Goal: Task Accomplishment & Management: Complete application form

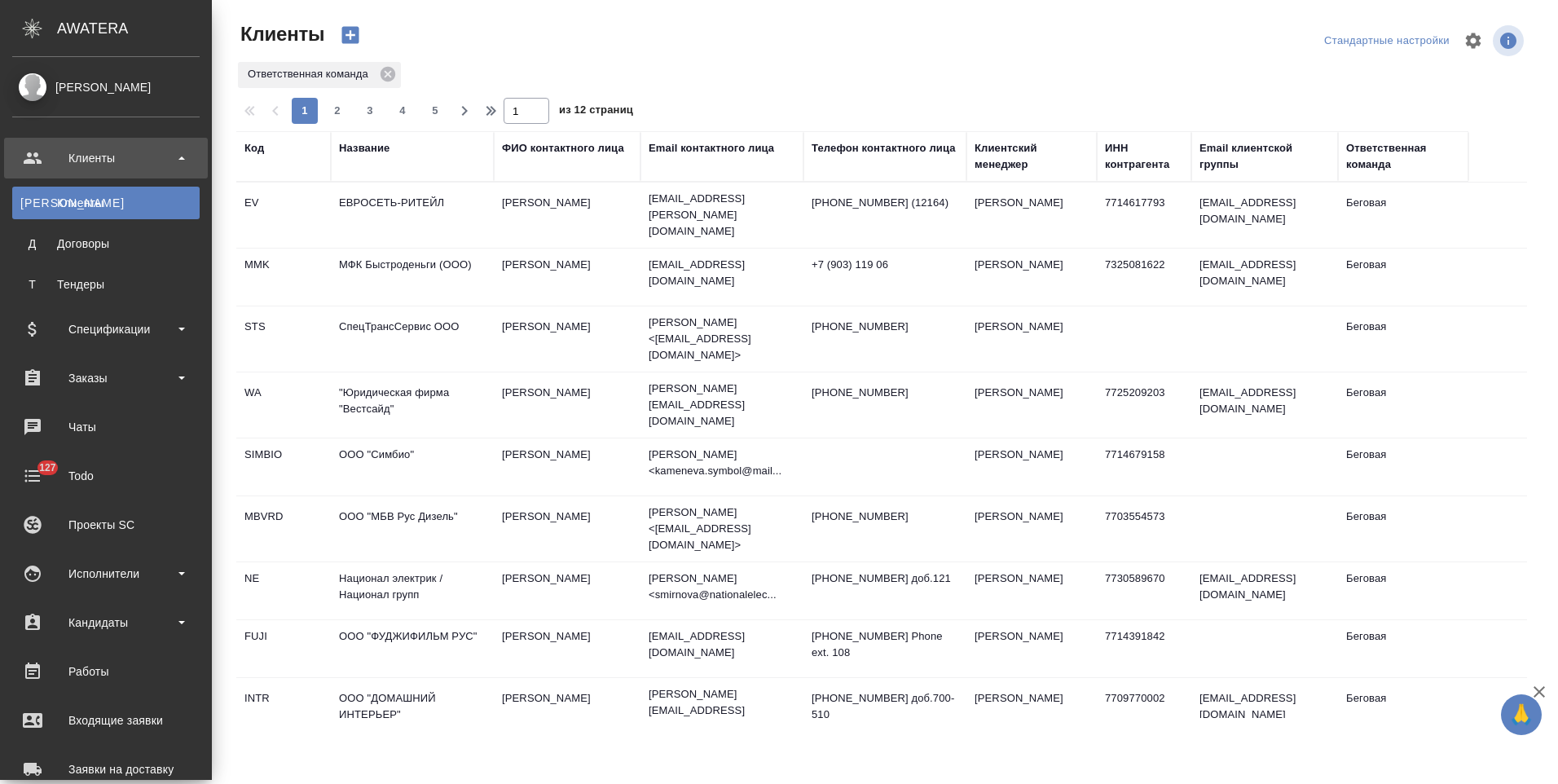
select select "RU"
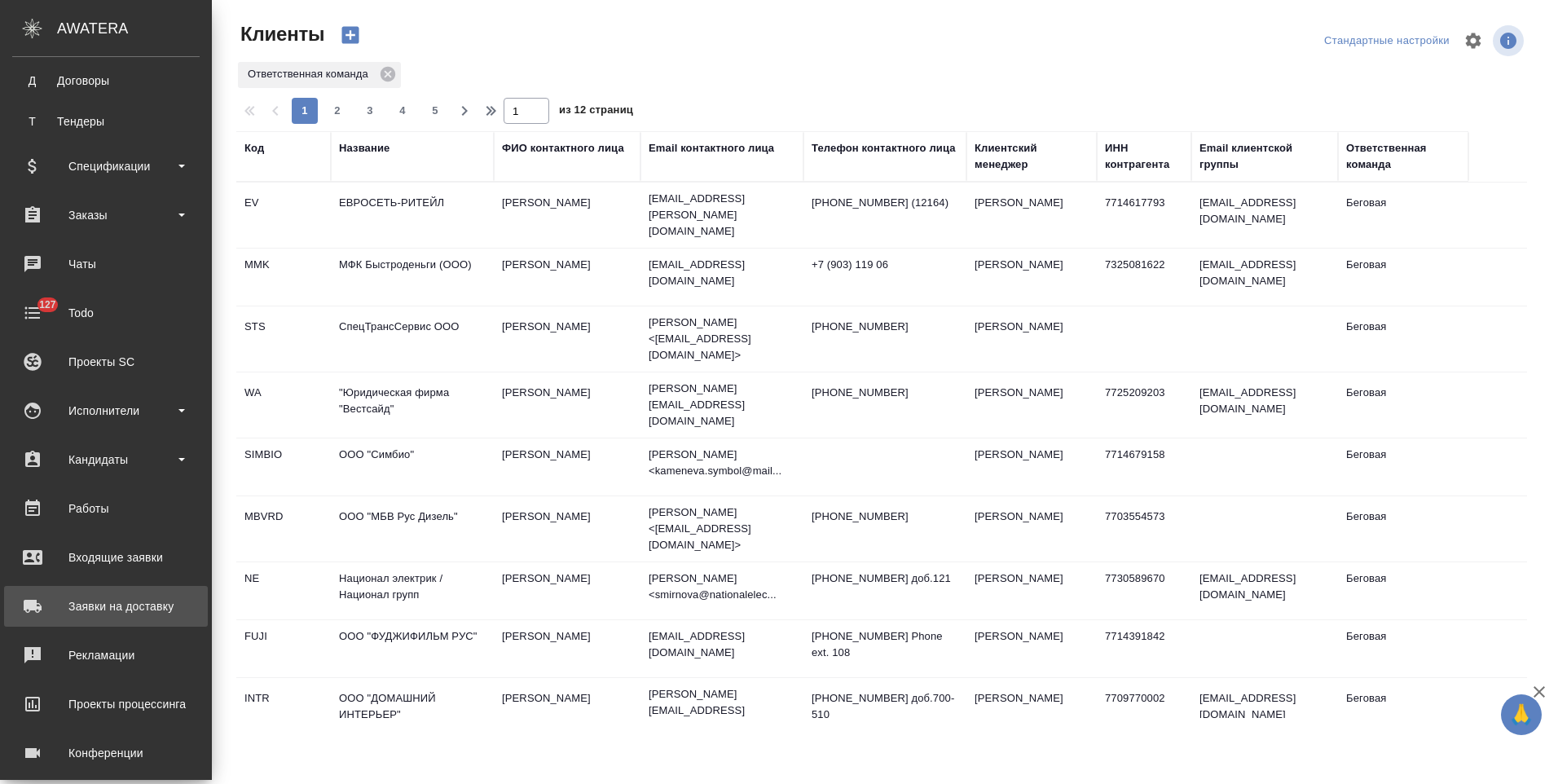
drag, startPoint x: 145, startPoint y: 612, endPoint x: 210, endPoint y: 574, distance: 75.3
click at [145, 612] on div "Заявки на доставку" at bounding box center [105, 606] width 188 height 25
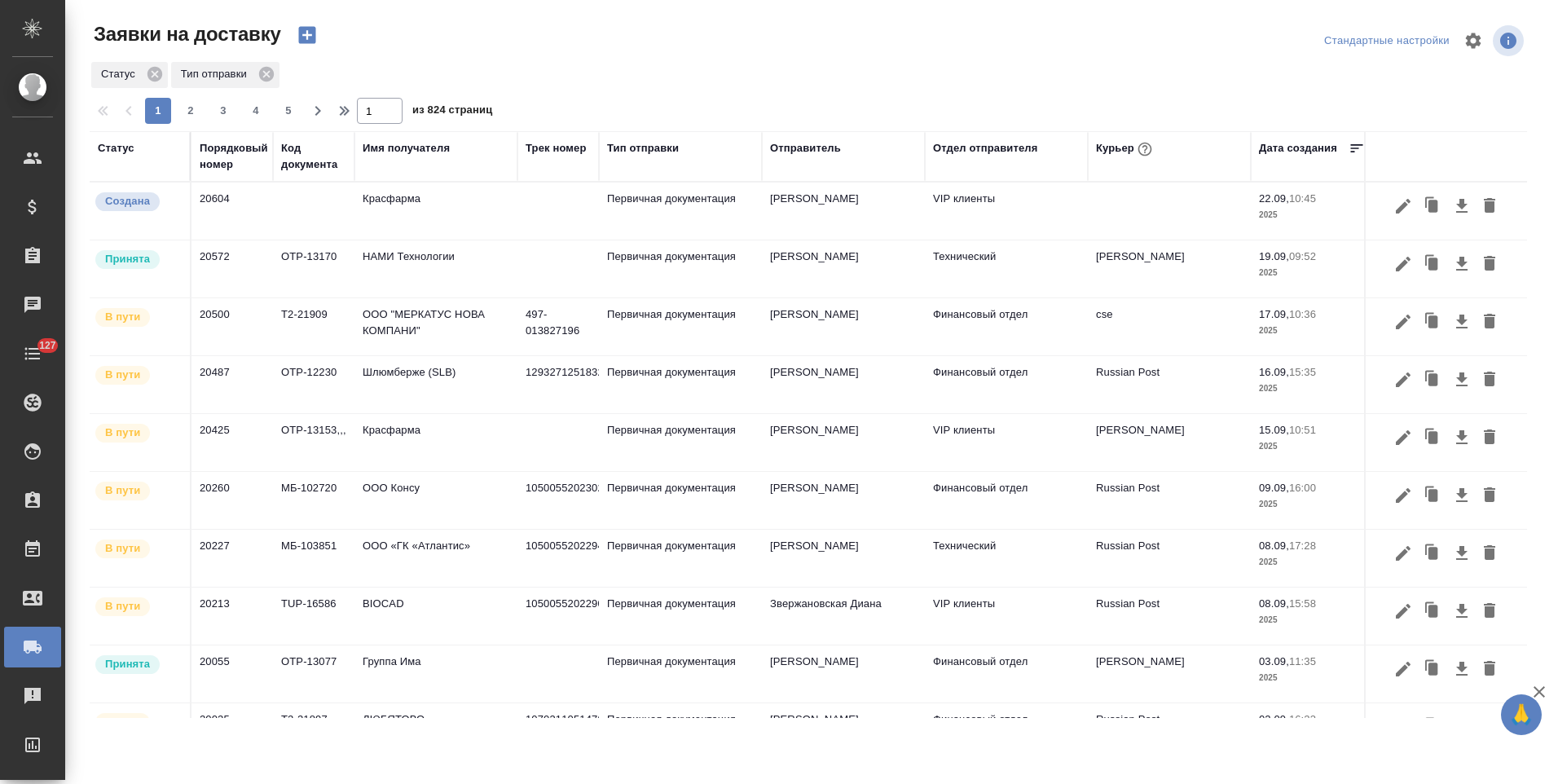
click at [453, 213] on td "Красфарма" at bounding box center [435, 210] width 163 height 57
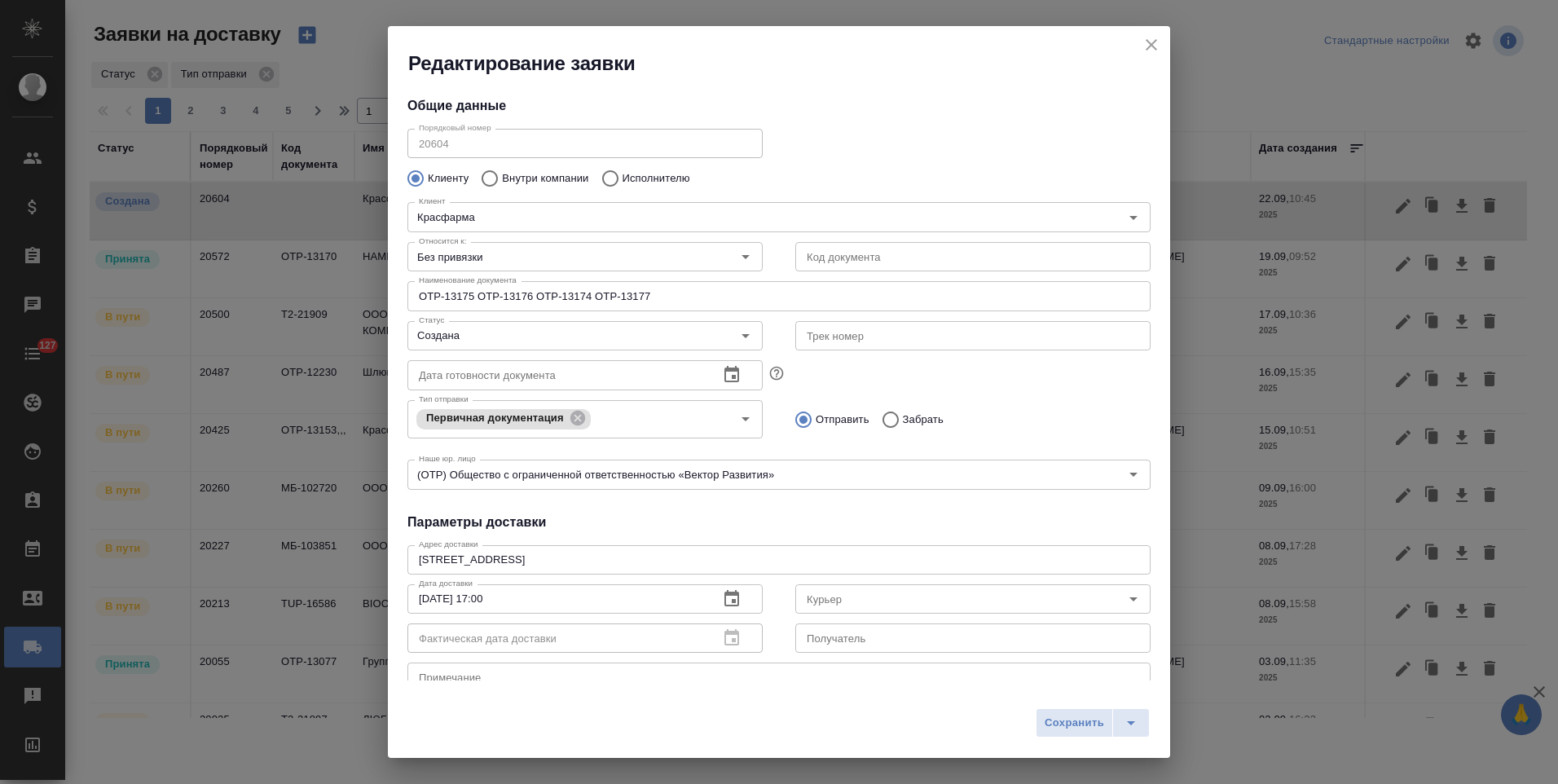
type input "Кузьмина Ксения"
type input "+7 (926) 091 19 79"
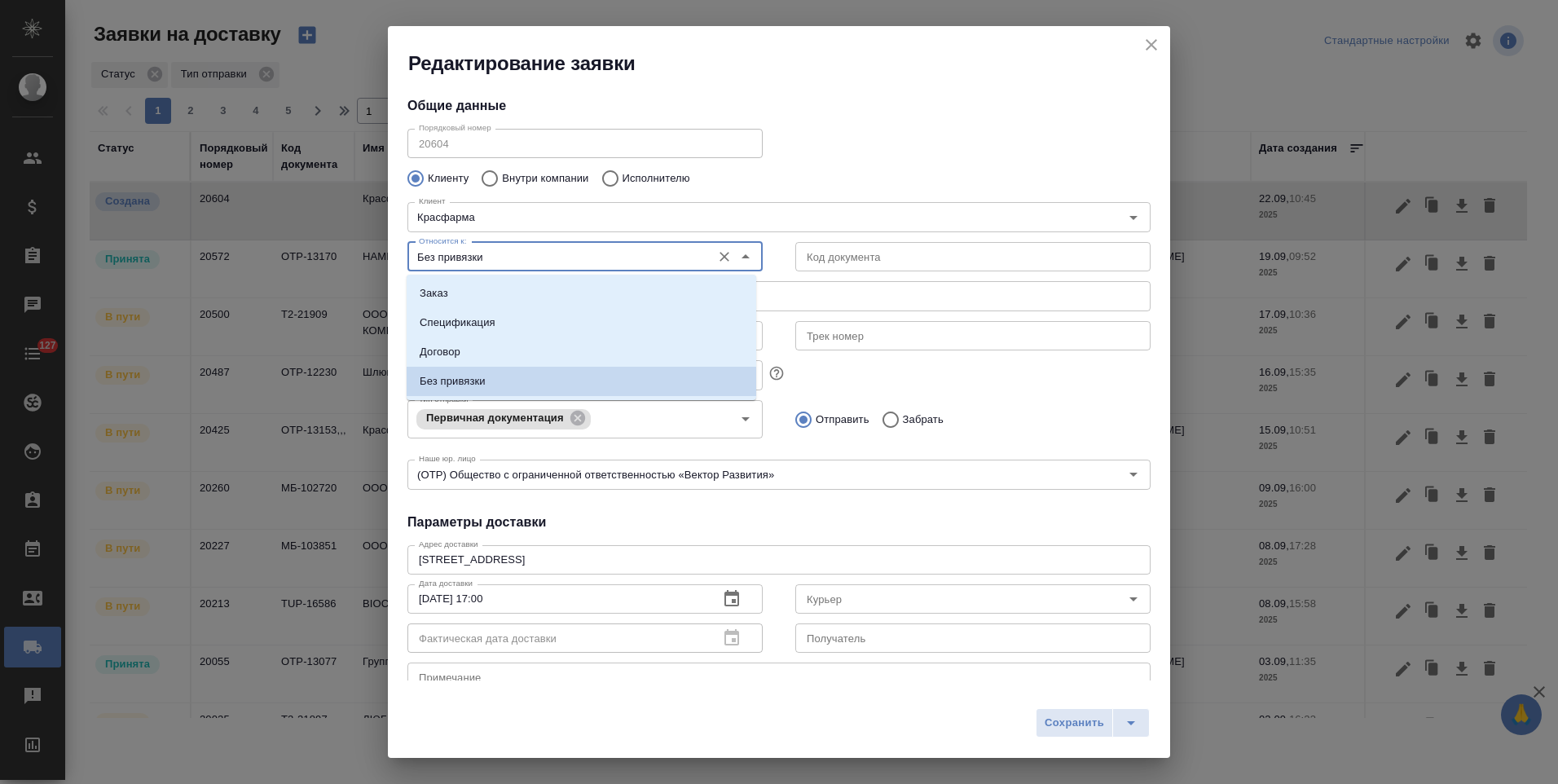
click at [489, 263] on input "Без привязки" at bounding box center [558, 256] width 291 height 19
click at [485, 317] on p "Спецификация" at bounding box center [457, 323] width 76 height 16
type input "Спецификация"
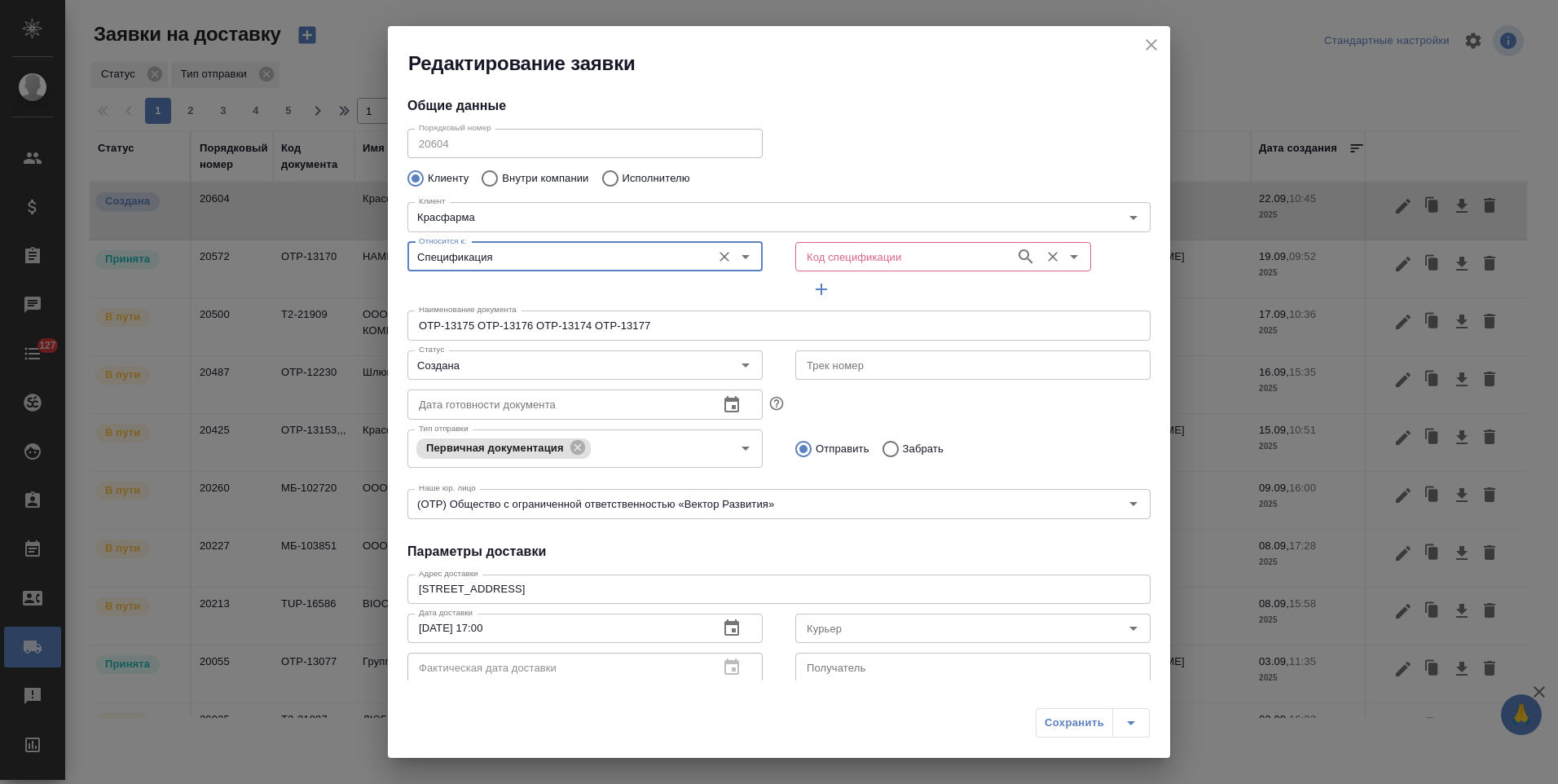
click at [897, 263] on input "Код спецификации" at bounding box center [904, 256] width 207 height 19
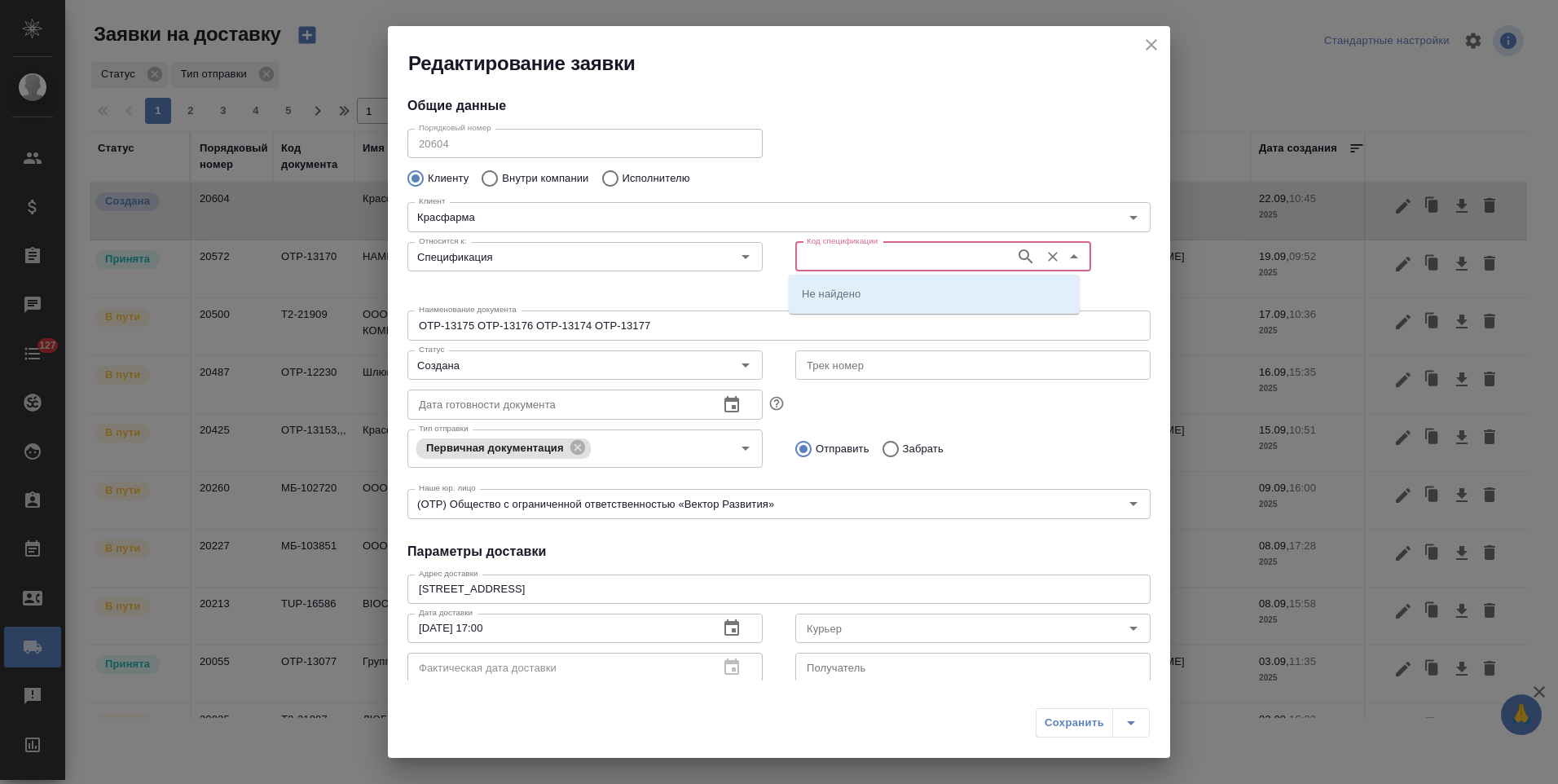
paste input "OTP-13174"
type input "OTP-13174"
click at [890, 285] on li "OTP-13174" at bounding box center [934, 294] width 291 height 29
type input "OTP-13174"
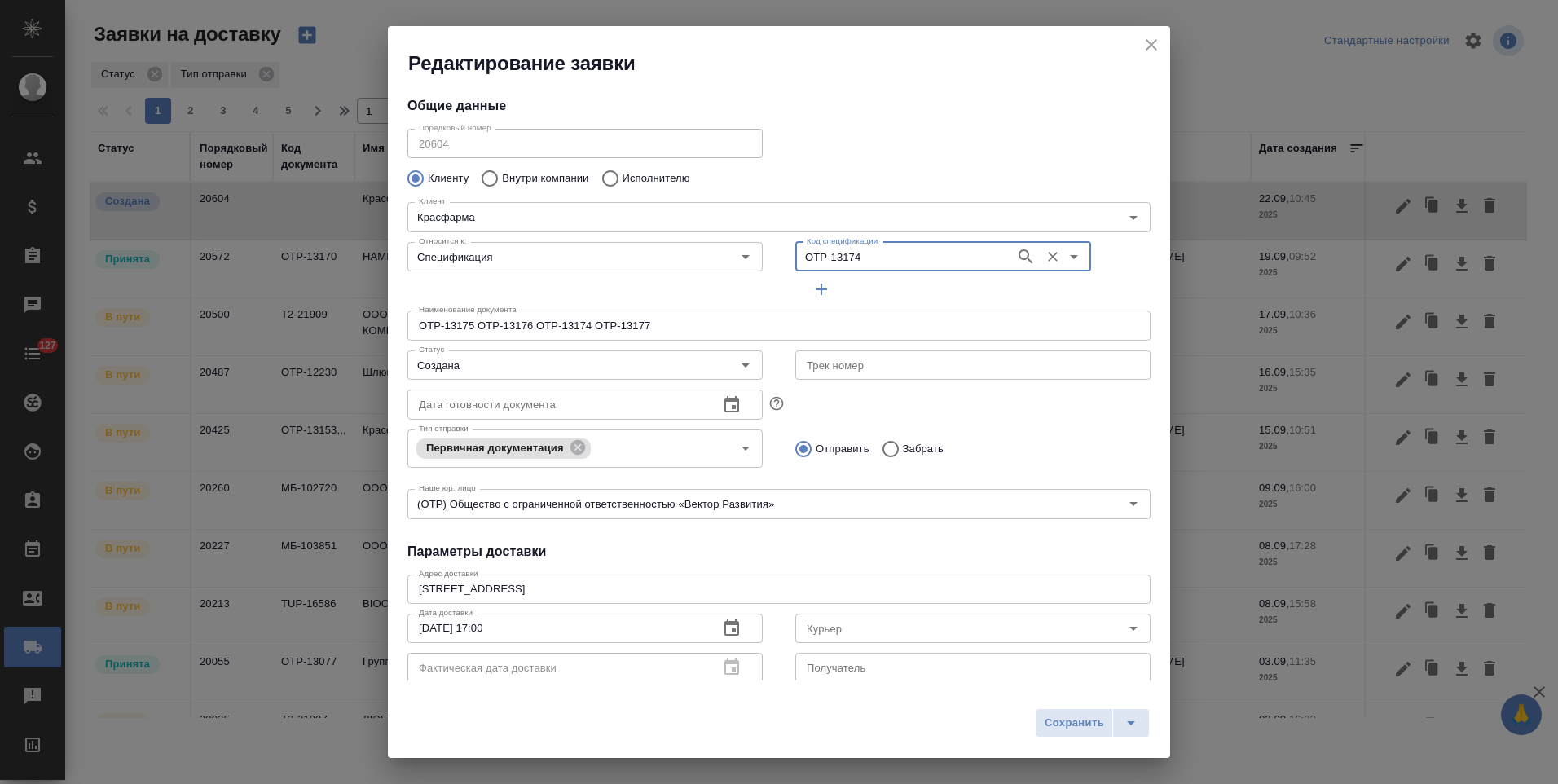
type input "Кузьмина Ксения"
click at [813, 291] on icon "button" at bounding box center [821, 288] width 19 height 19
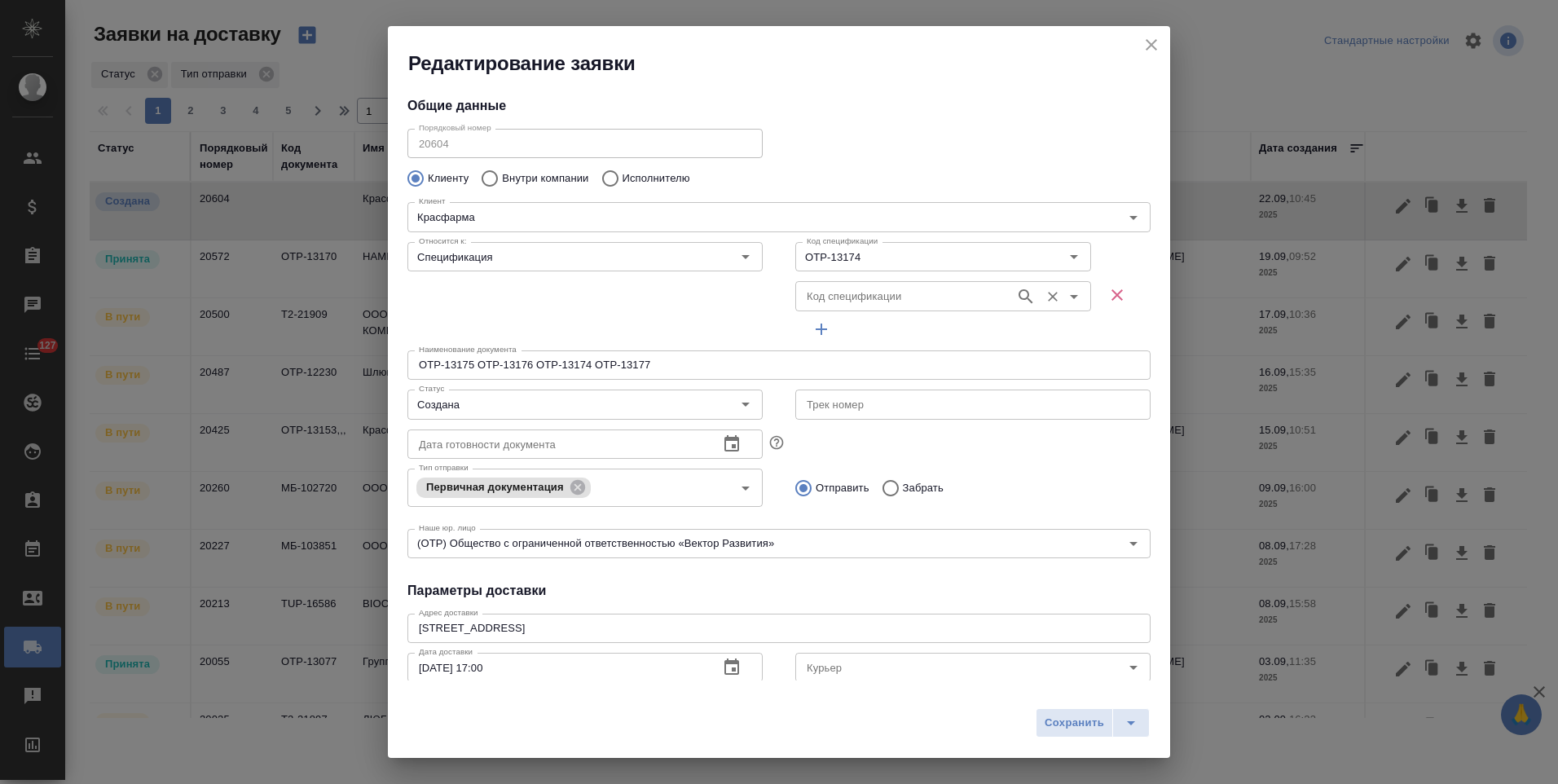
click at [818, 293] on input "Код спецификации" at bounding box center [904, 295] width 207 height 19
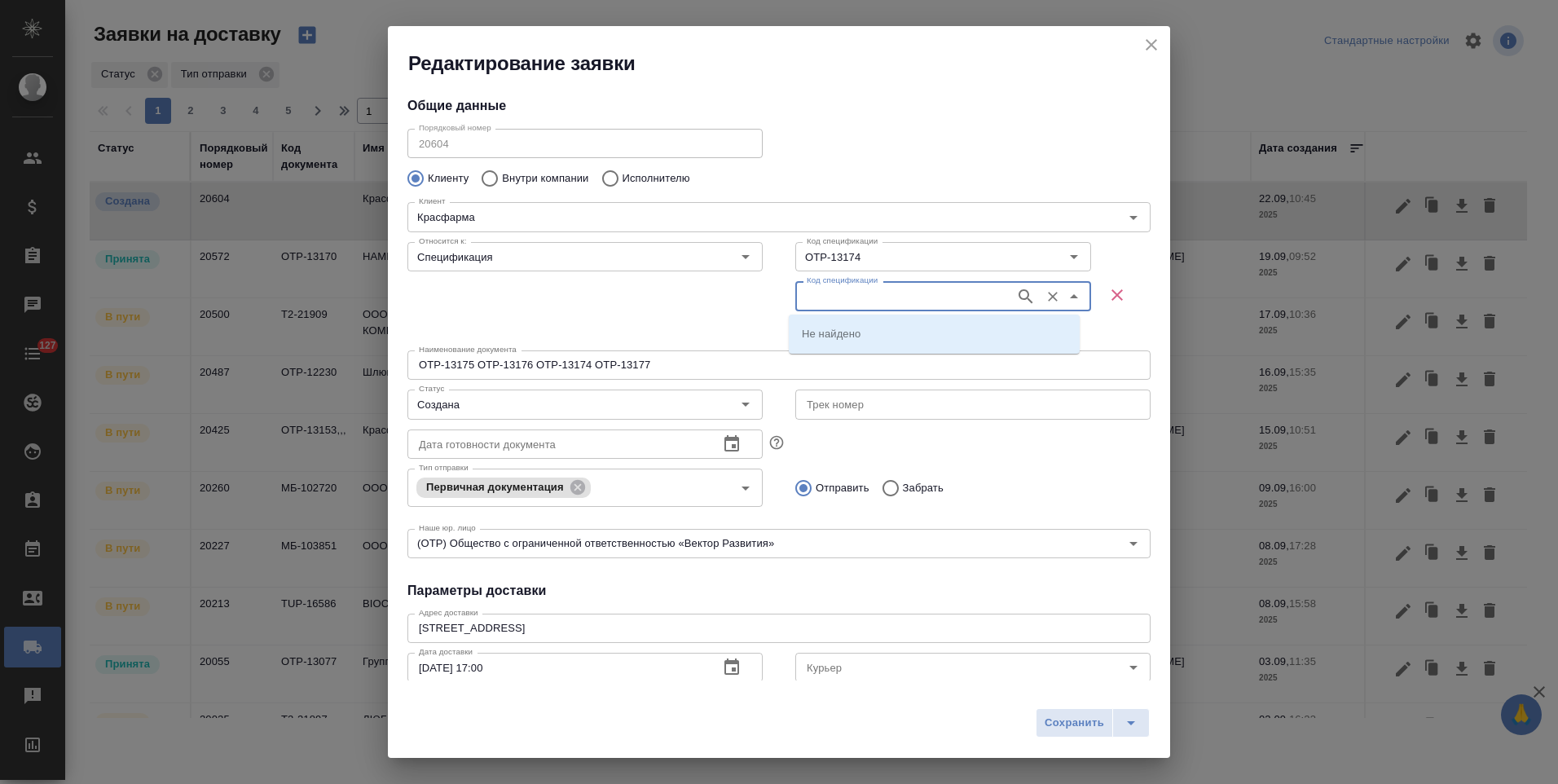
paste input "OTP-13175"
type input "OTP-13175"
click at [845, 324] on li "OTP-13175" at bounding box center [934, 333] width 291 height 29
type input "OTP-13175"
click at [821, 330] on icon "button" at bounding box center [821, 328] width 19 height 19
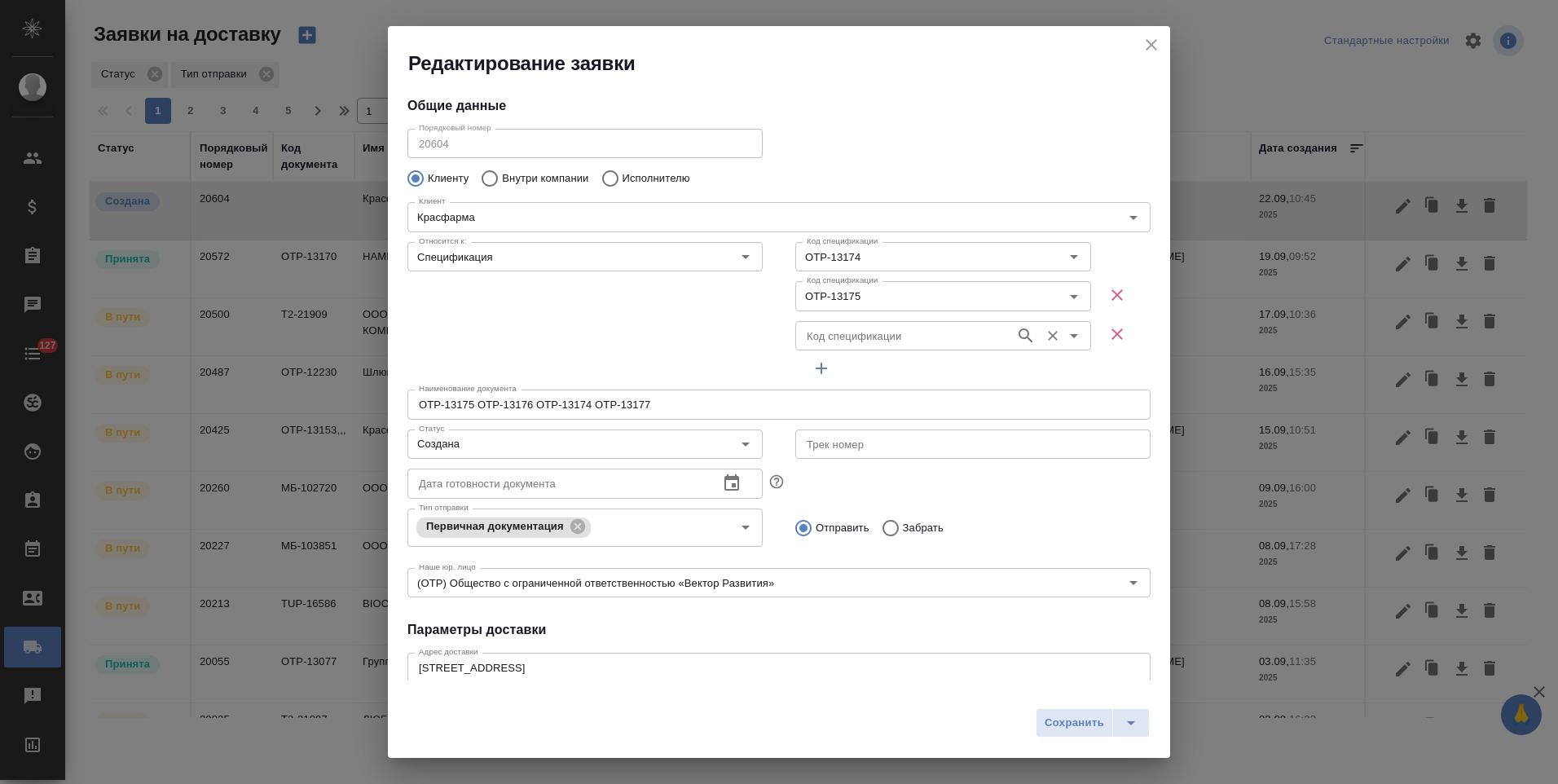
click at [821, 339] on input "Код спецификации" at bounding box center [904, 335] width 207 height 19
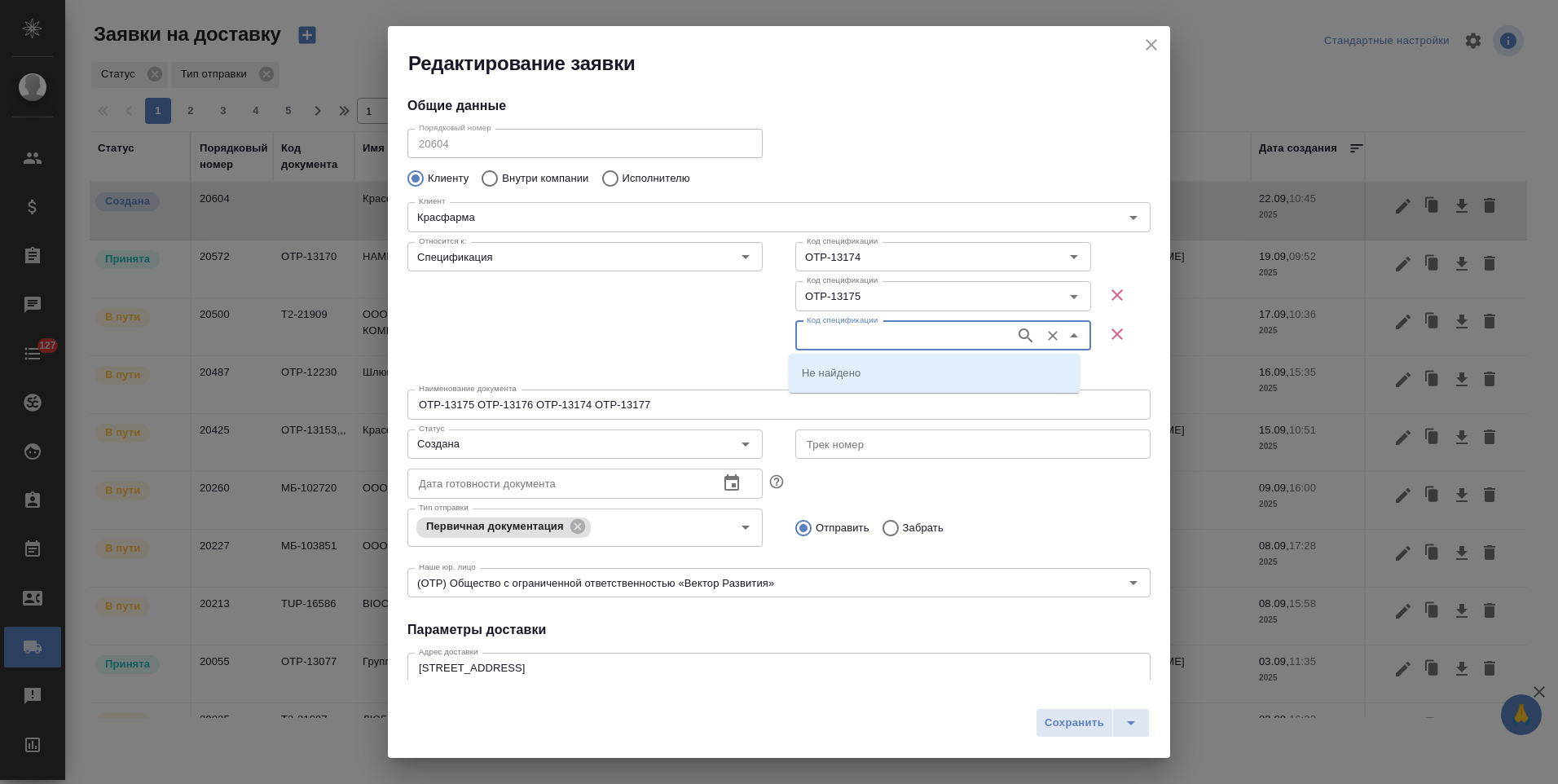
paste input "OTP-13176"
type input "OTP-13176"
click at [830, 363] on li "OTP-13176" at bounding box center [934, 372] width 291 height 29
type input "OTP-13176"
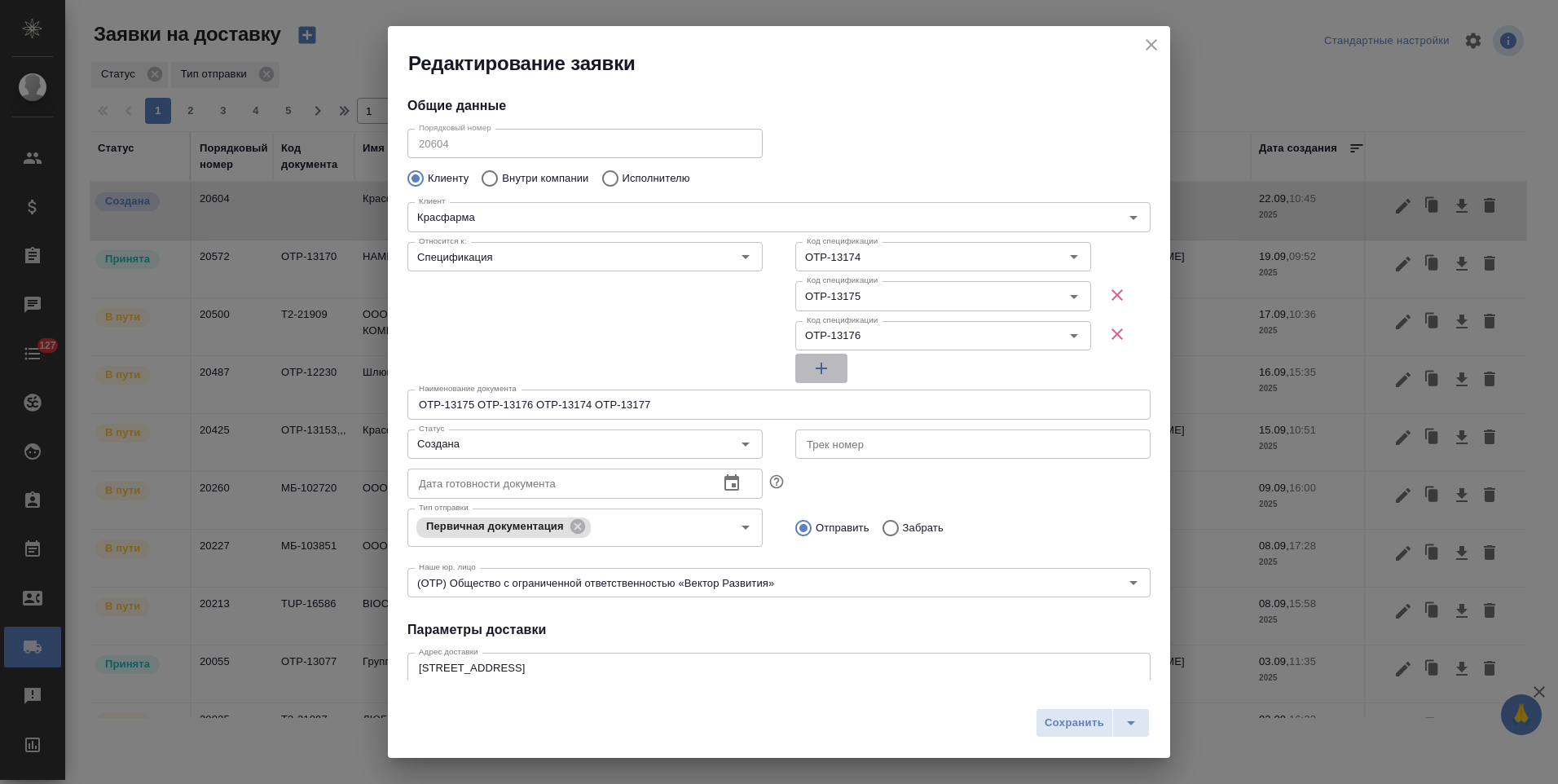
click at [811, 372] on icon "button" at bounding box center [821, 368] width 19 height 19
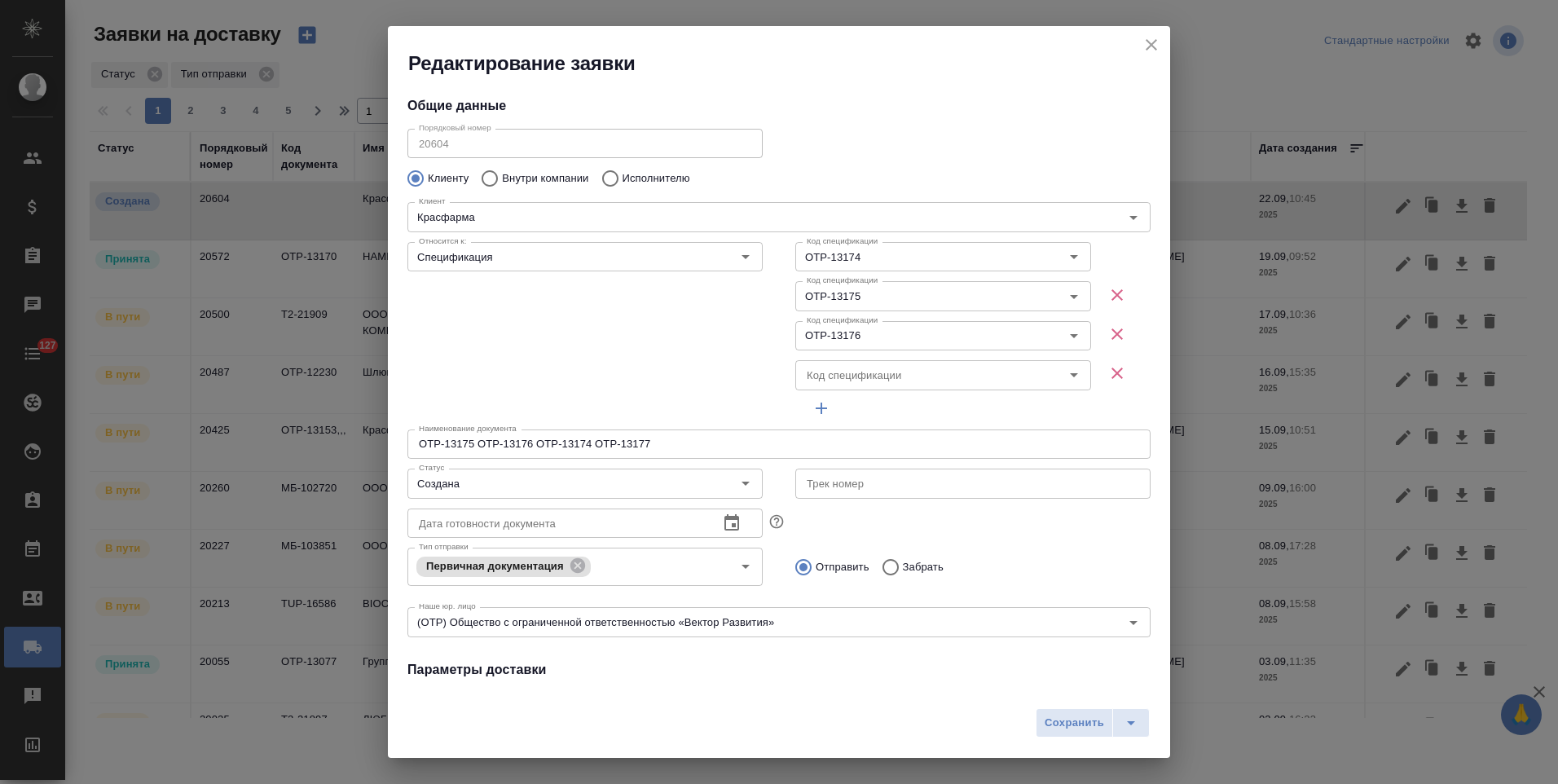
click at [809, 372] on input "Код спецификации" at bounding box center [916, 374] width 231 height 19
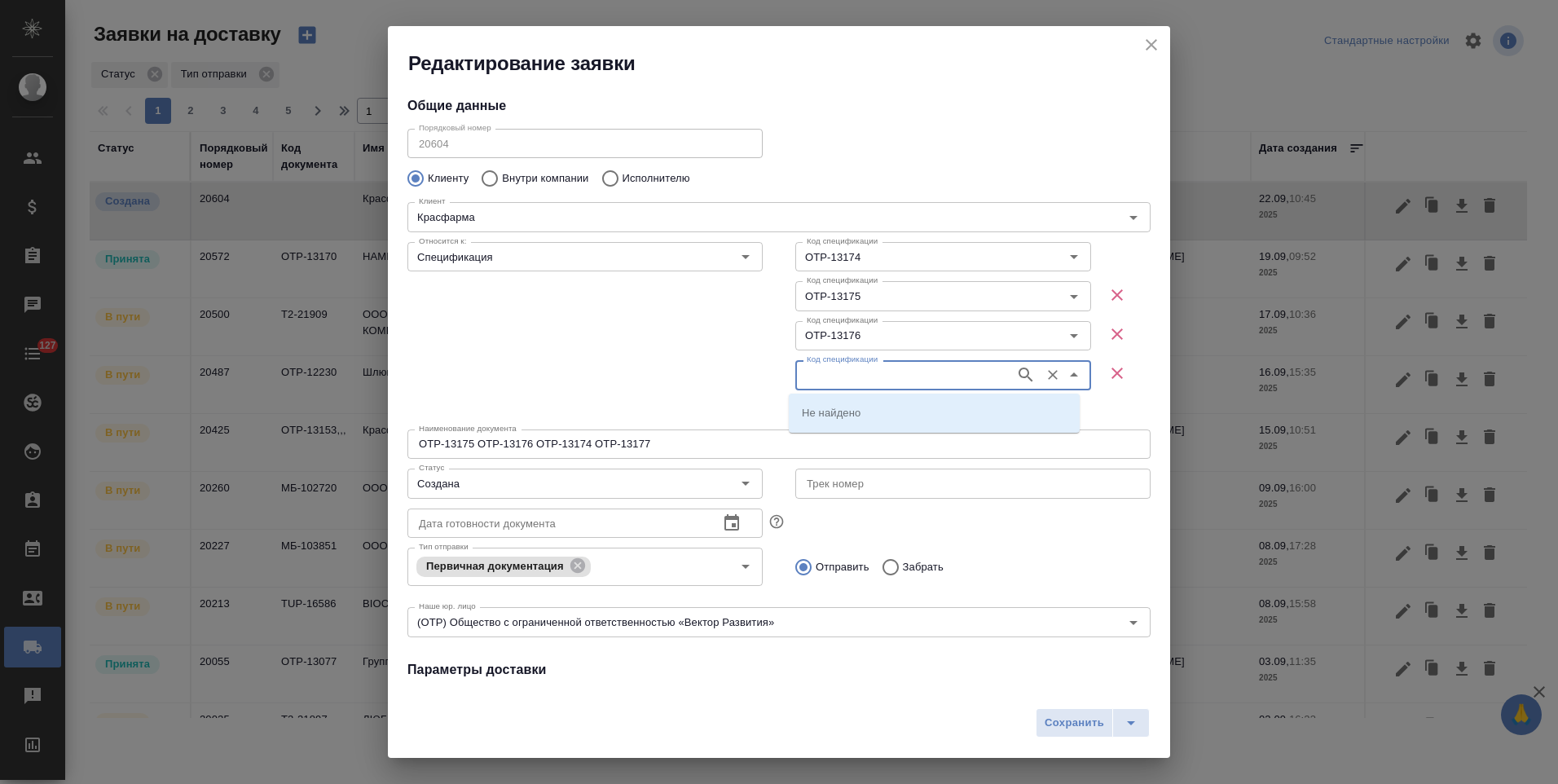
paste input "OTP-13177"
type input "OTP-13177"
click at [818, 409] on p "OTP-13177" at bounding box center [829, 413] width 56 height 16
type input "OTP-13177"
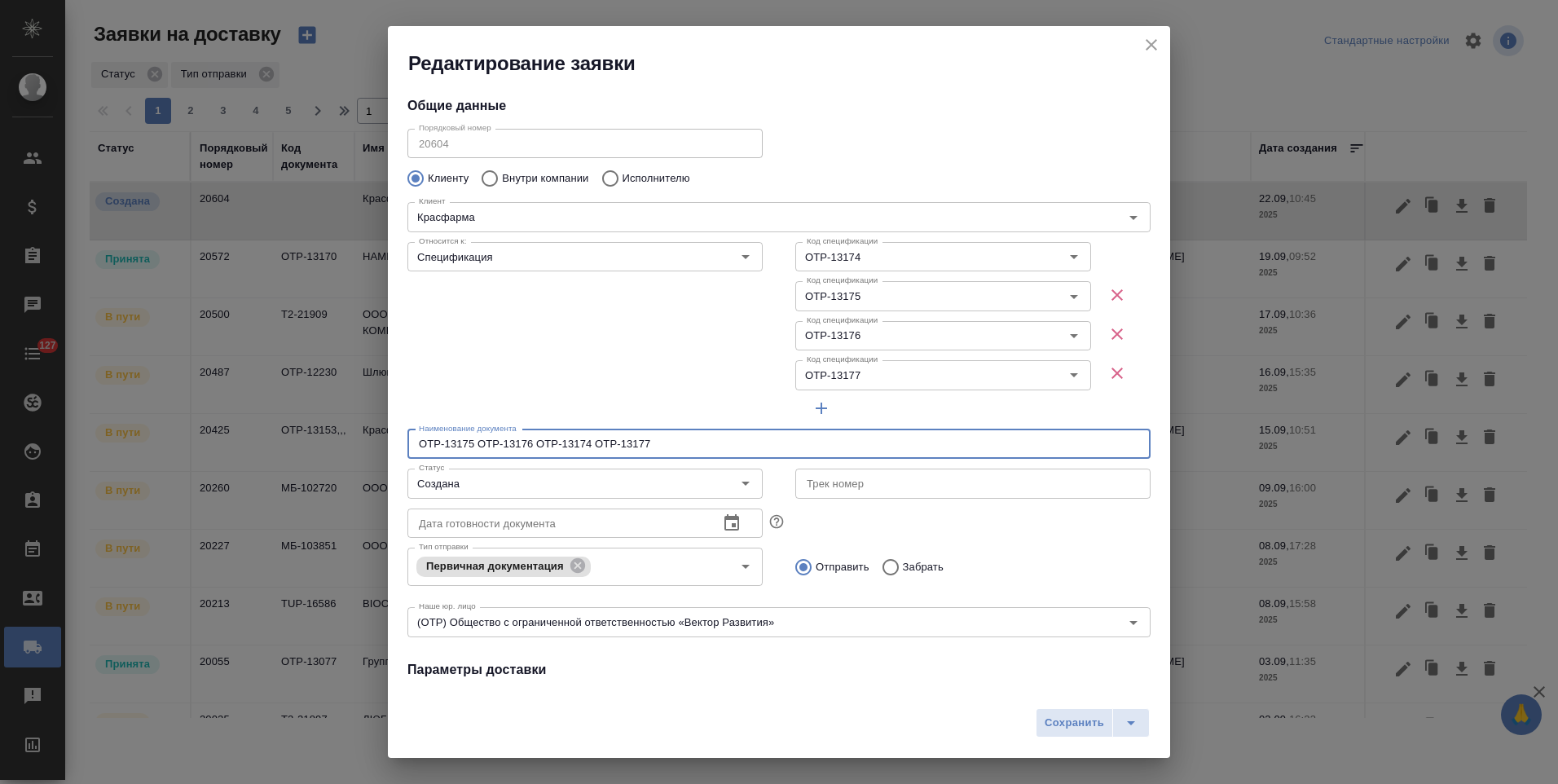
drag, startPoint x: 668, startPoint y: 445, endPoint x: 391, endPoint y: 443, distance: 277.0
click at [391, 443] on div "Наименование документа OTP-13175 OTP-13176 OTP-13174 OTP-13177 Наименование док…" at bounding box center [779, 442] width 776 height 71
type input "счета/упд от 22.09.25"
click at [1071, 724] on span "Сохранить" at bounding box center [1074, 723] width 59 height 18
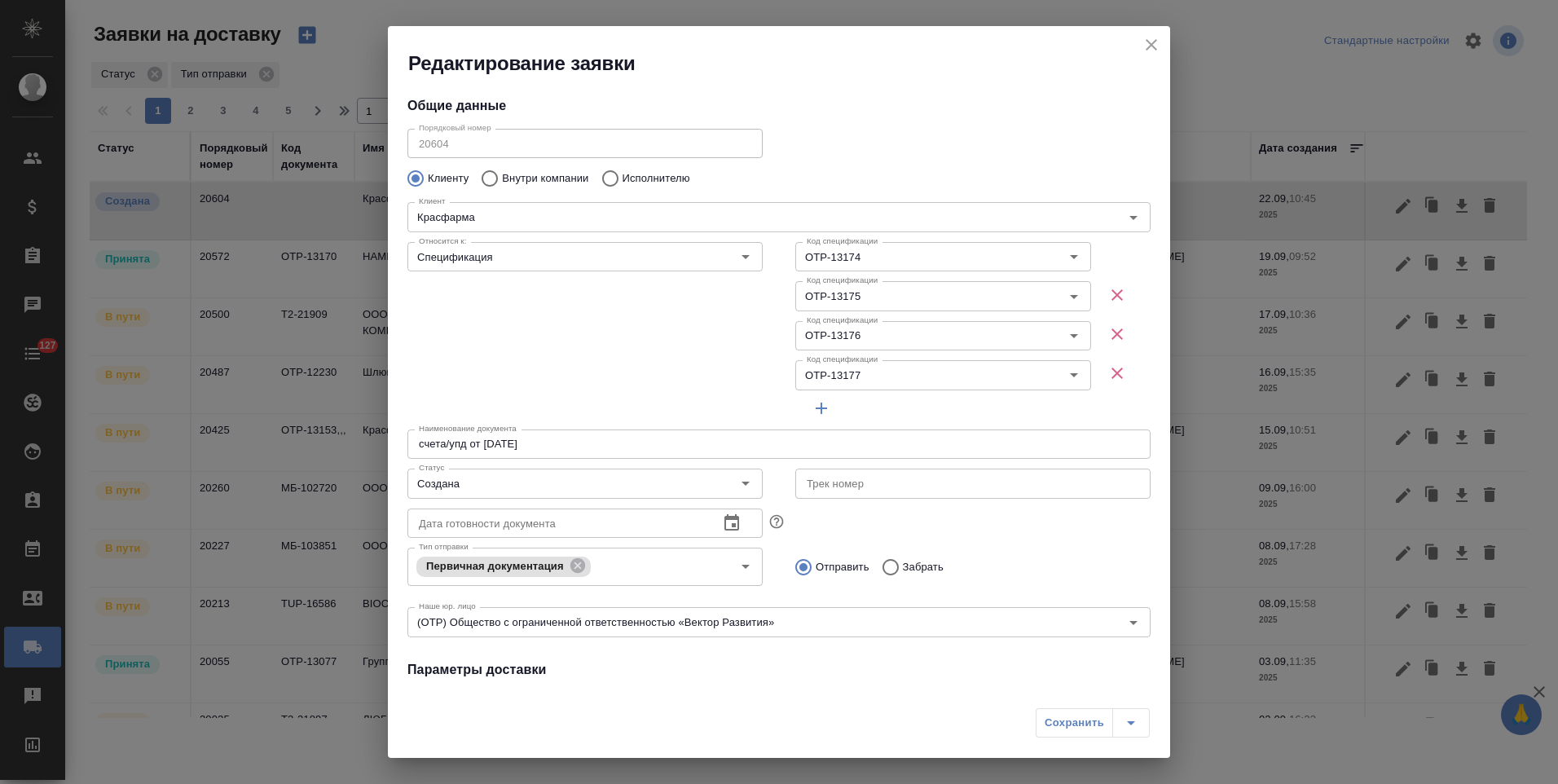
type input "Без привязки"
type input "OTP-13175 OTP-13176 OTP-13174 OTP-13177"
type input "+7 (926) 091 19 79"
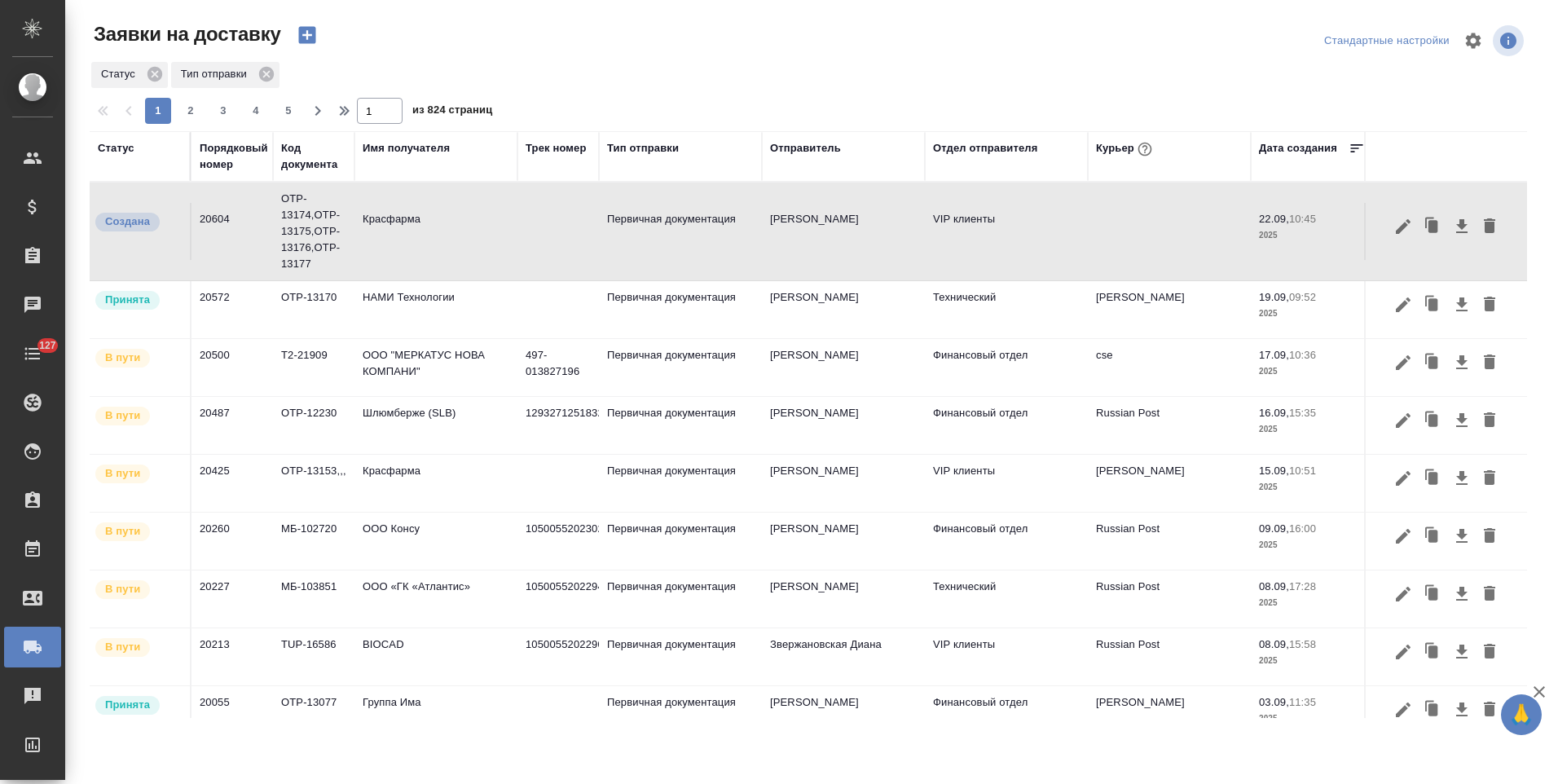
click at [533, 230] on td at bounding box center [558, 231] width 81 height 57
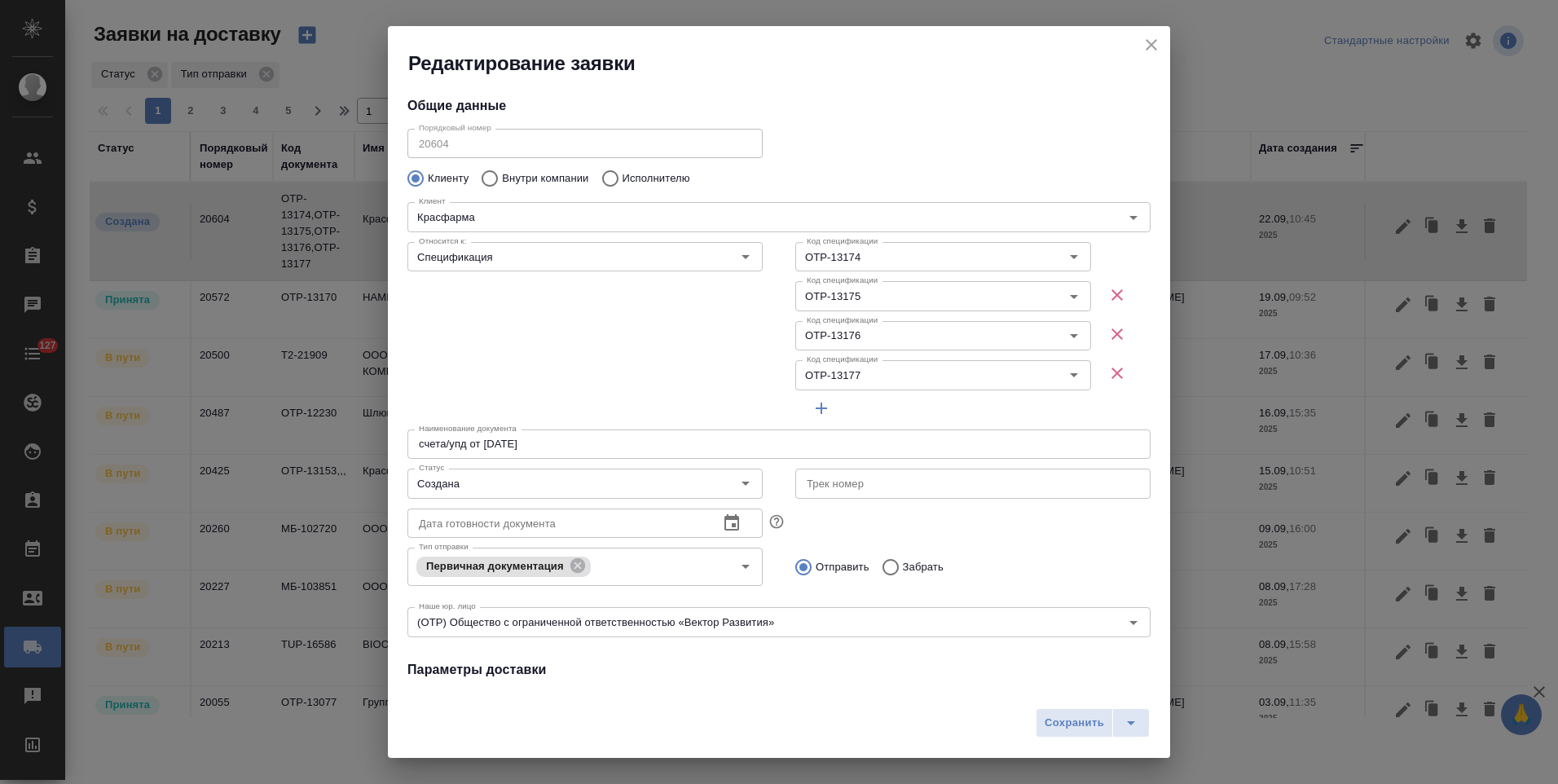
scroll to position [163, 0]
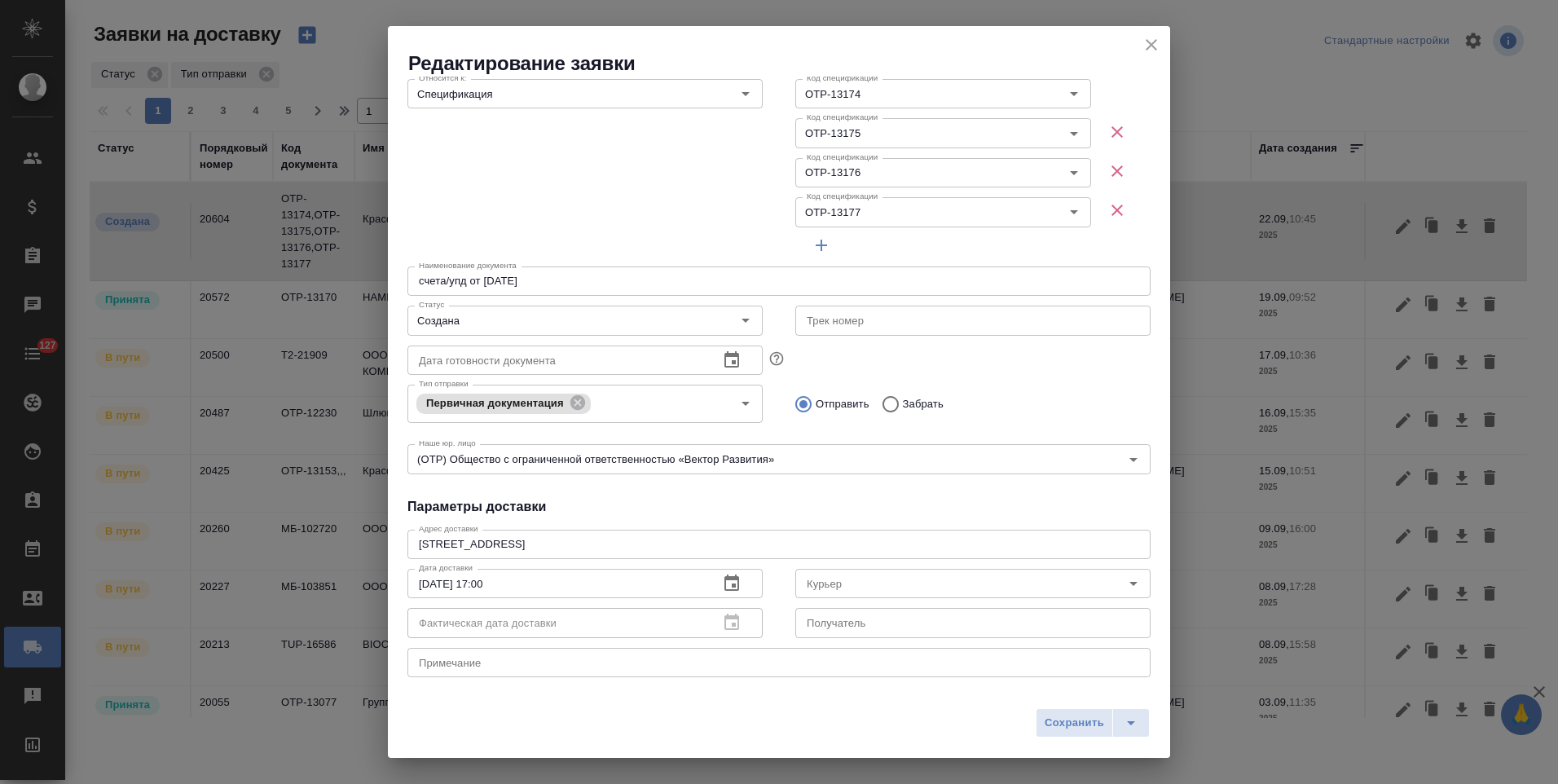
click at [1157, 41] on icon "close" at bounding box center [1151, 44] width 19 height 19
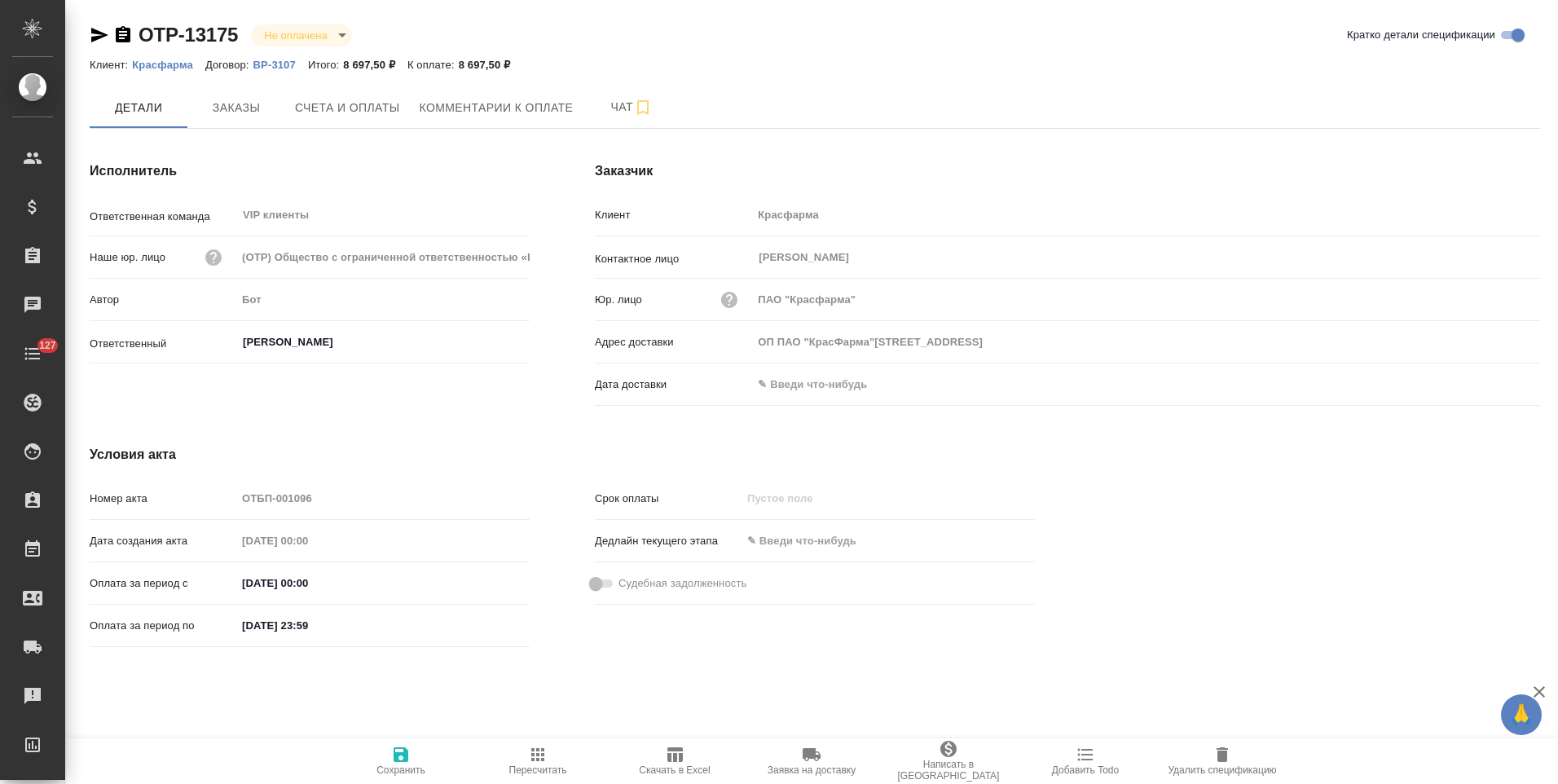
click at [125, 36] on icon "button" at bounding box center [123, 34] width 15 height 16
click at [123, 34] on icon "button" at bounding box center [123, 34] width 15 height 16
type input "ОП ПАО "КрасФарма"[STREET_ADDRESS]"
type input "ОП ПАО "КрасФарма"109044, Москва, РоссияВоронцовская ул., д.20"
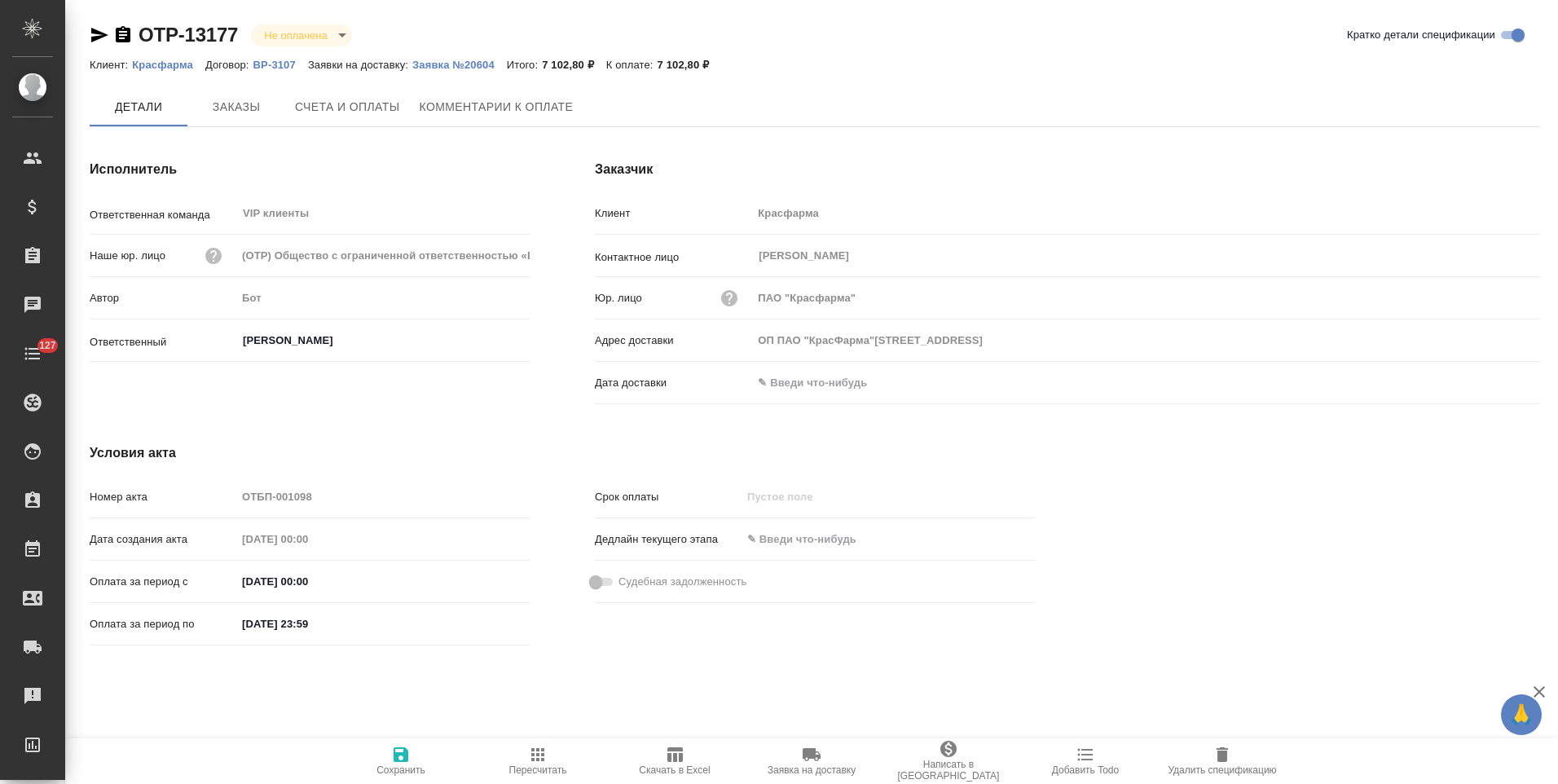
type input "ОП ПАО "КрасФарма"[STREET_ADDRESS]"
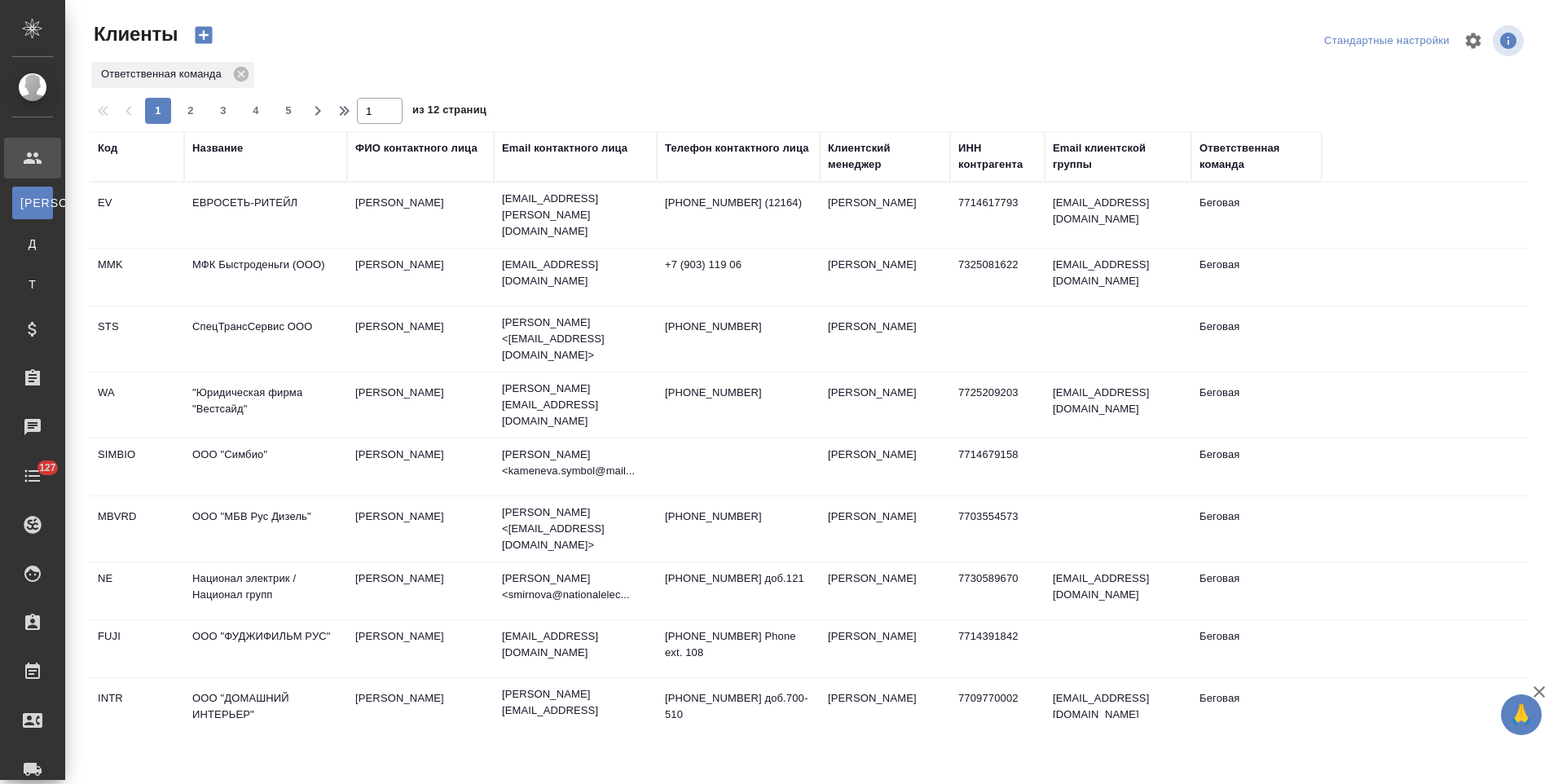
select select "RU"
